Goal: Ask a question: Seek information or help from site administrators or community

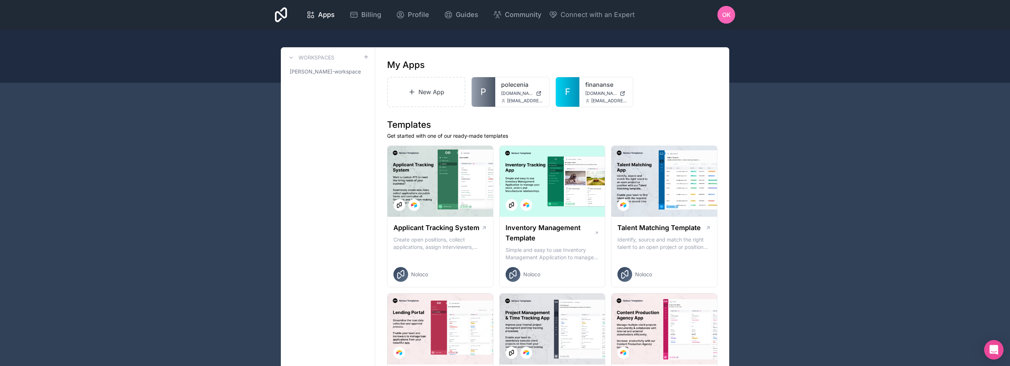
click at [992, 346] on icon "Open Intercom Messenger" at bounding box center [994, 350] width 8 height 10
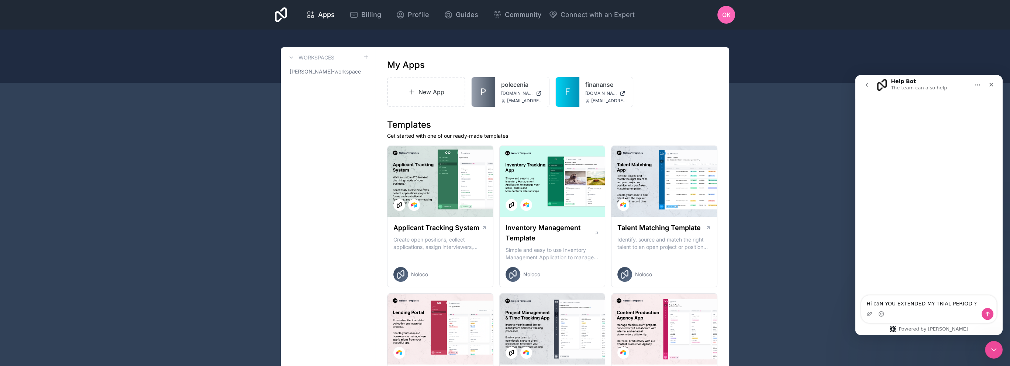
click at [908, 308] on textarea "Hi caN YOU EXTENDED MY TRIAL PERIOD ?" at bounding box center [929, 301] width 135 height 13
type textarea "Hi can you extended my trial period ?"
click at [990, 315] on icon "Send a message…" at bounding box center [988, 314] width 6 height 6
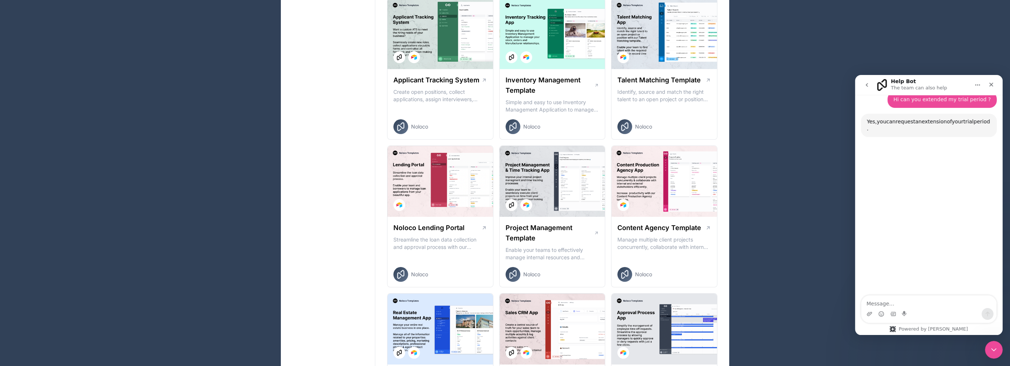
scroll to position [47, 0]
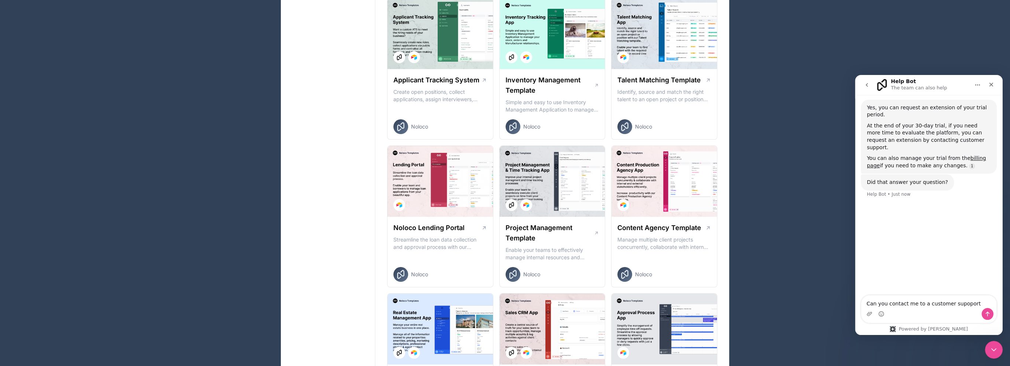
type textarea "Can you contact me to a customer supoport?"
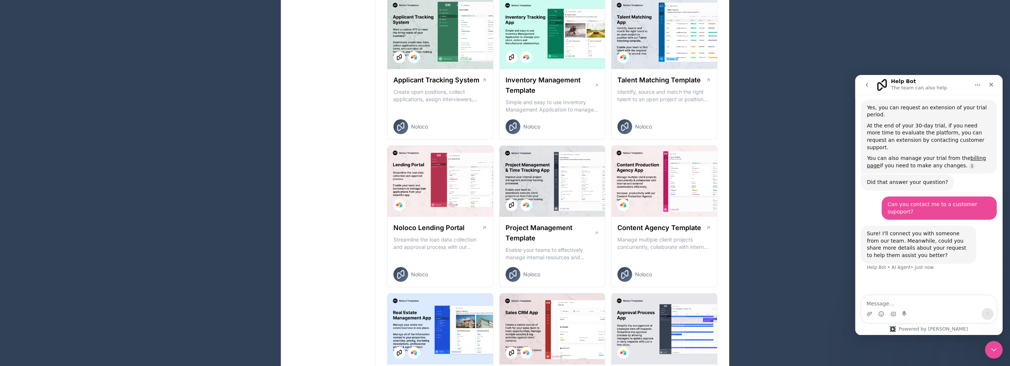
click at [925, 308] on textarea "Message…" at bounding box center [929, 301] width 135 height 13
type textarea "I wanna extended my trial period for next 30 days"
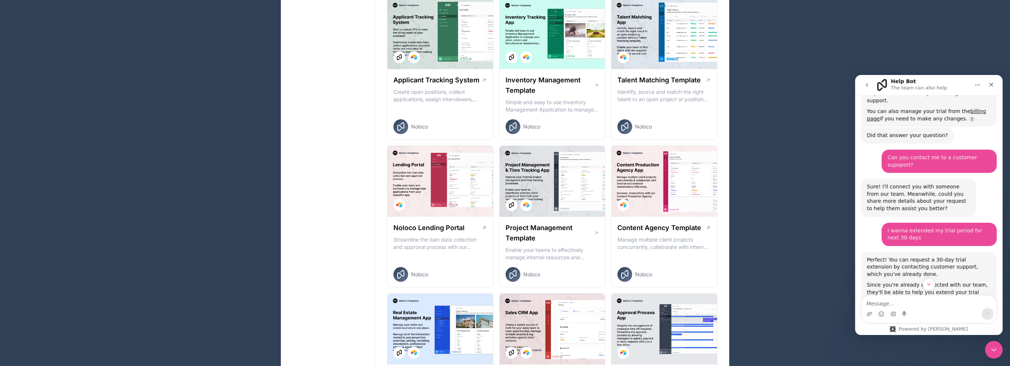
scroll to position [86, 0]
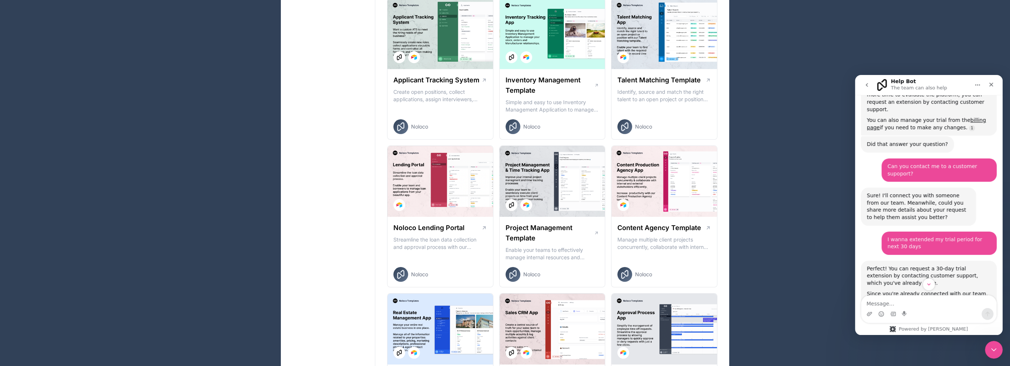
click at [913, 163] on div "Can you contact me to a customer supoport?" at bounding box center [939, 170] width 103 height 14
copy div "Can you contact me to a customer supoport?"
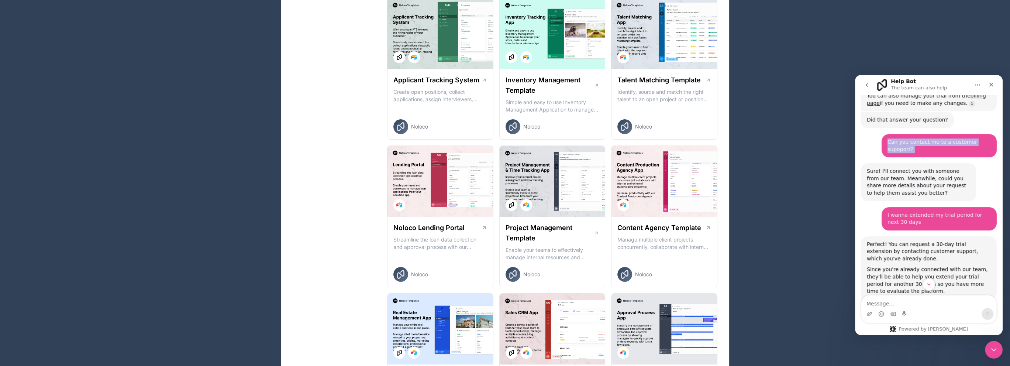
scroll to position [253, 0]
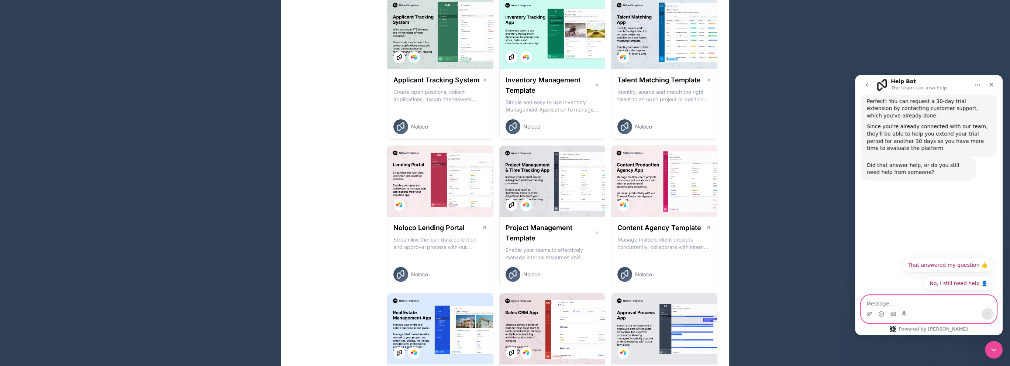
click at [898, 304] on textarea "Message…" at bounding box center [929, 301] width 135 height 13
paste textarea "Can you contact me to a customer supoport?"
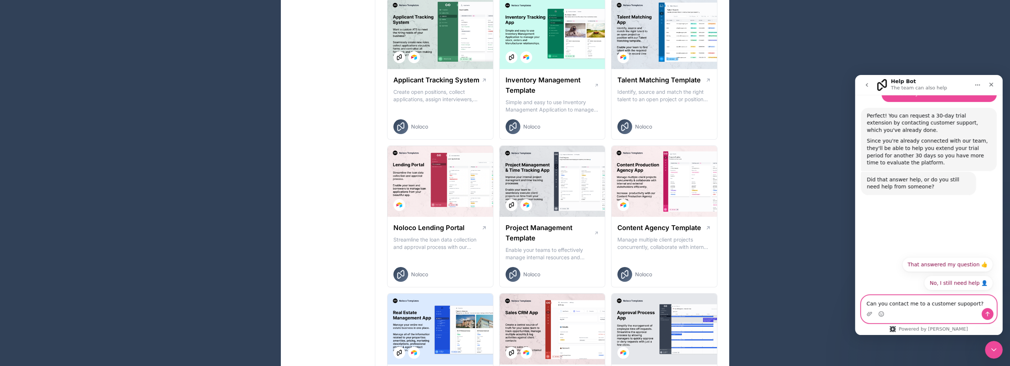
scroll to position [246, 0]
click at [968, 297] on textarea "Can you contact me to a customer supoport?" at bounding box center [929, 301] width 135 height 13
type textarea "Can you contact me to a customer supoport i wanna extended ma trial period?"
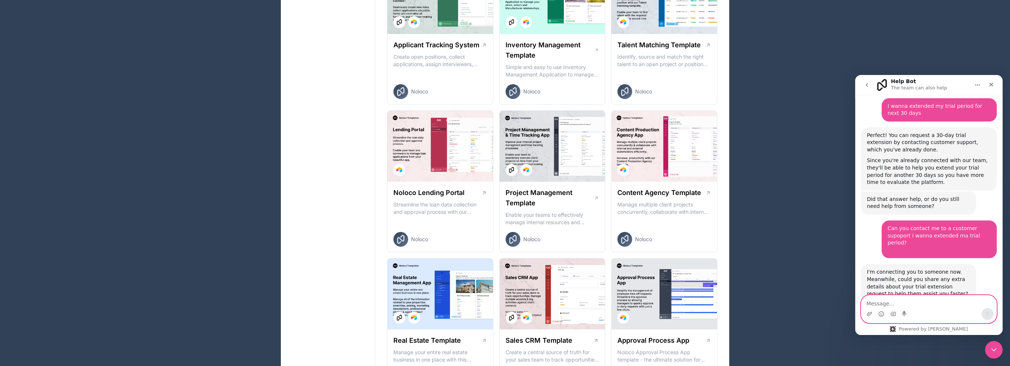
scroll to position [344, 0]
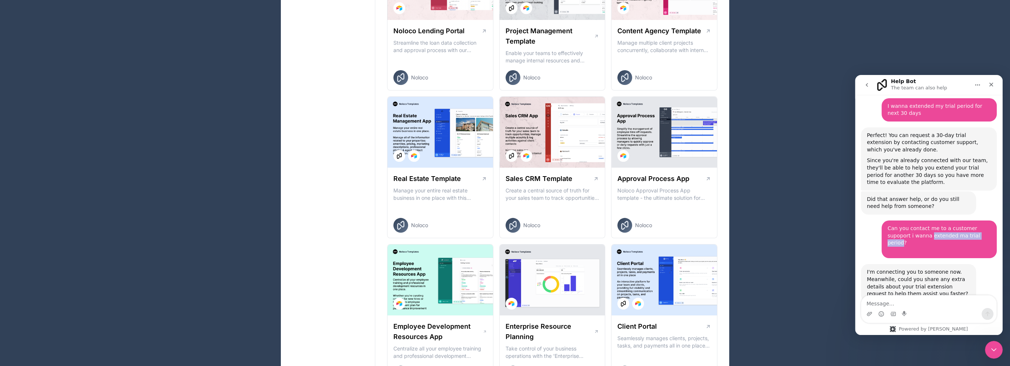
drag, startPoint x: 900, startPoint y: 221, endPoint x: 956, endPoint y: 221, distance: 55.7
click at [956, 225] on div "Can you contact me to a customer supoport i wanna extended ma trial period? ​" at bounding box center [939, 239] width 103 height 29
copy div "extended ma trial period"
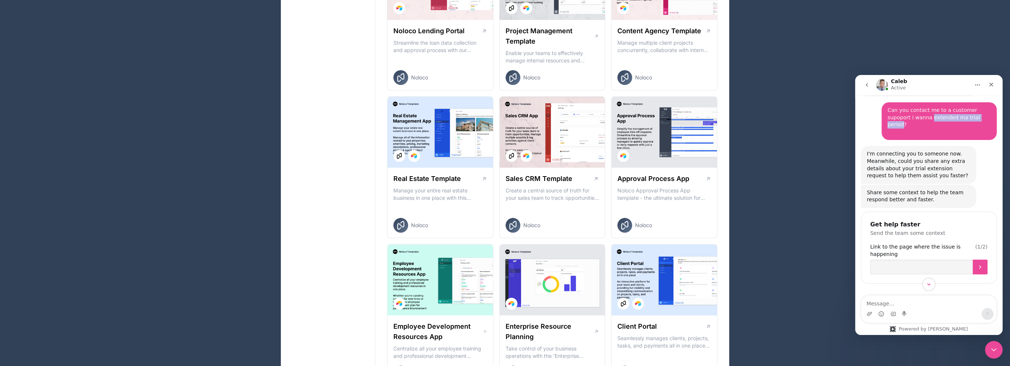
scroll to position [314, 0]
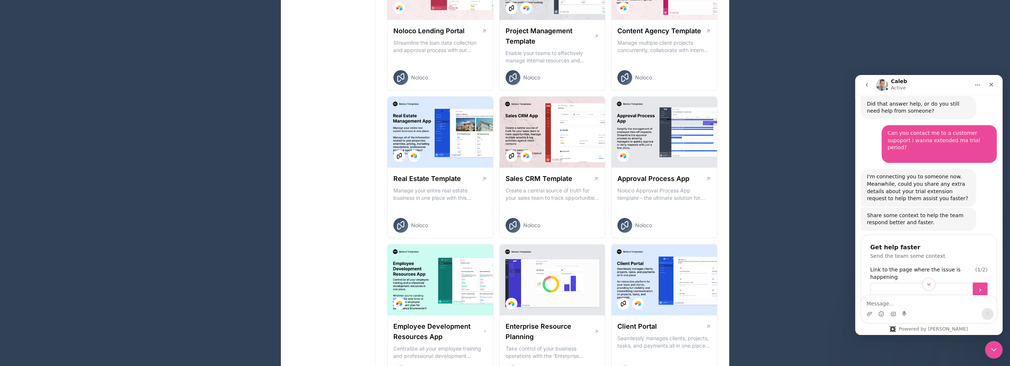
click at [906, 282] on input "Link to the page where the issue is happening" at bounding box center [922, 289] width 103 height 15
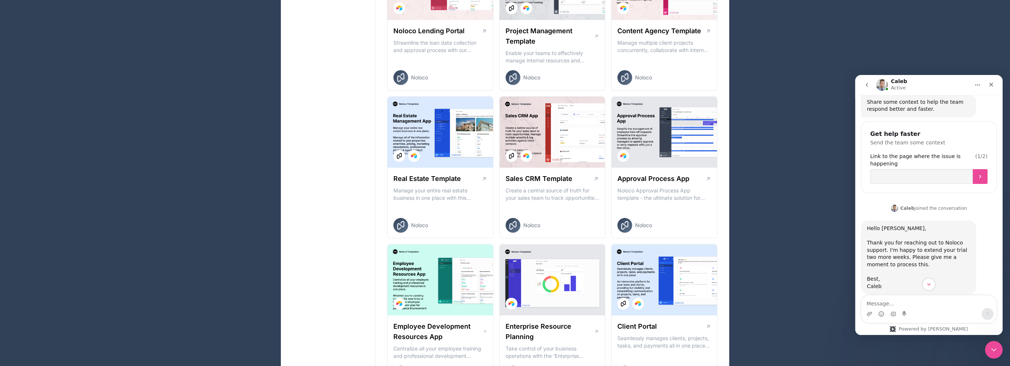
scroll to position [441, 0]
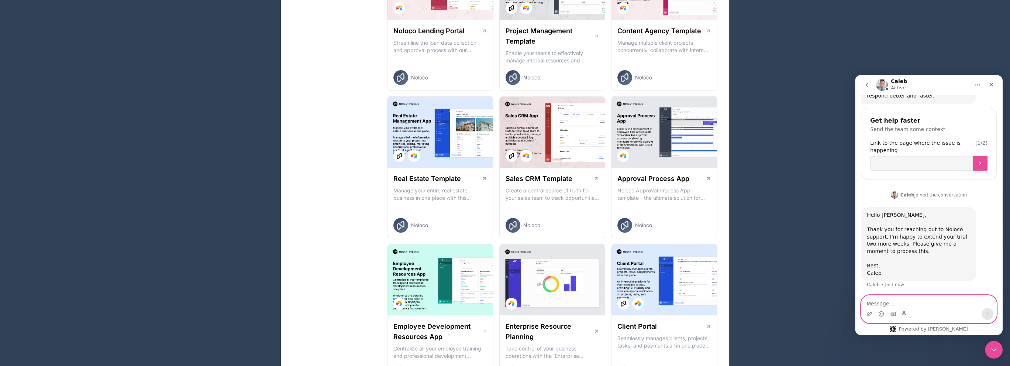
click at [895, 307] on textarea "Message…" at bounding box center [929, 301] width 135 height 13
type textarea "T"
type textarea "O"
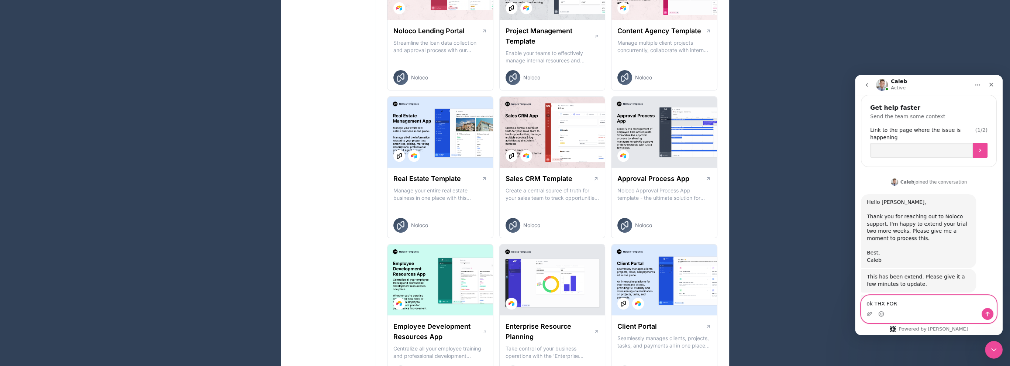
scroll to position [453, 0]
type textarea "ok thx for help"
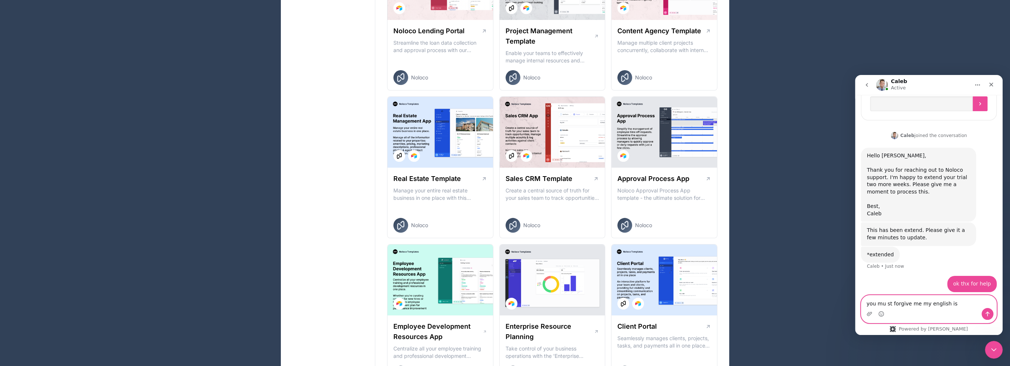
scroll to position [504, 0]
type textarea "you mu st forgive me my english is very weak"
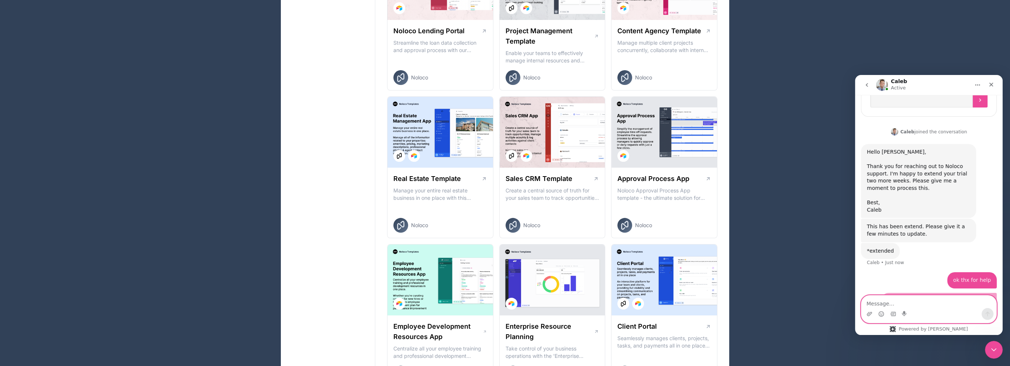
scroll to position [528, 0]
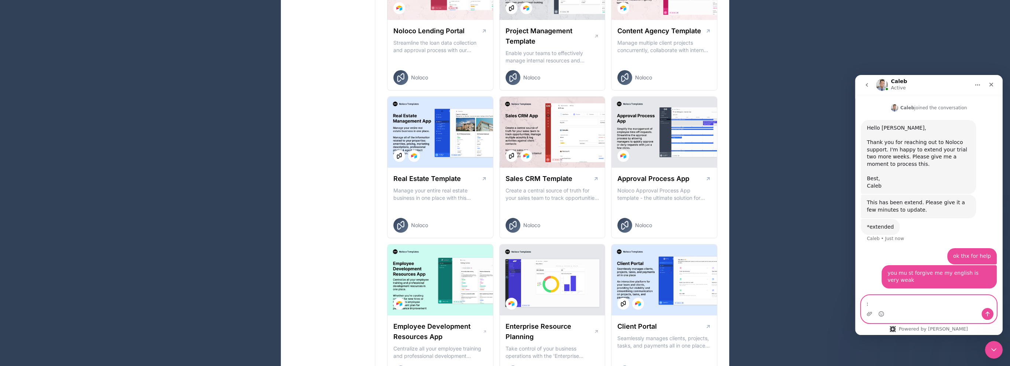
type textarea ":)"
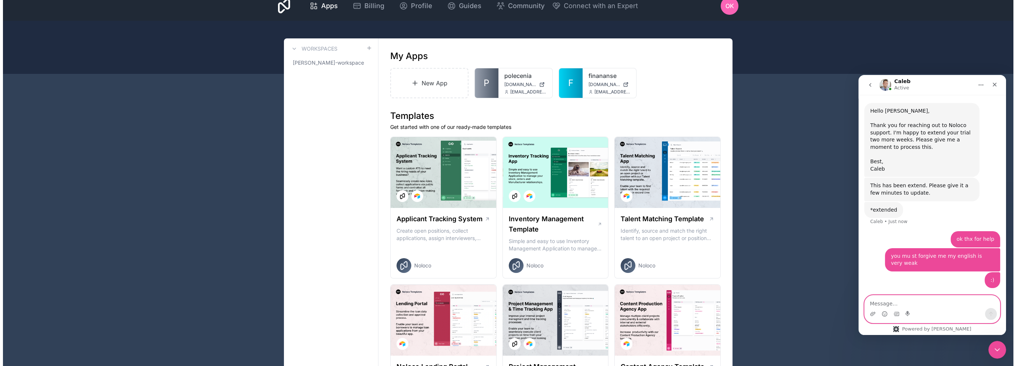
scroll to position [0, 0]
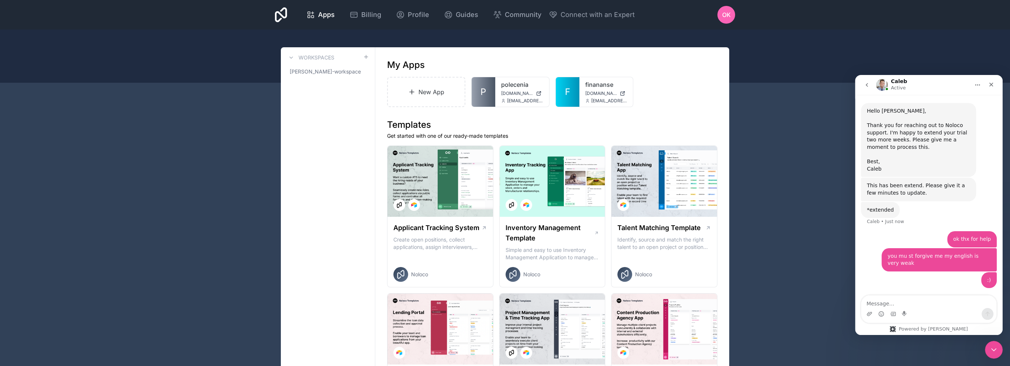
click at [309, 14] on icon at bounding box center [309, 13] width 2 height 2
click at [588, 87] on link "finananse" at bounding box center [607, 84] width 42 height 9
